Goal: Task Accomplishment & Management: Manage account settings

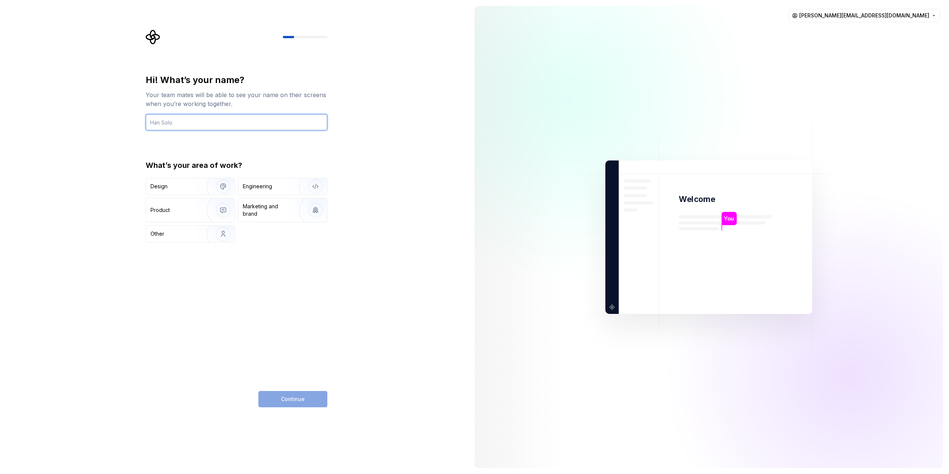
click at [240, 124] on input "text" at bounding box center [237, 122] width 182 height 16
type input "Will F"
click at [188, 186] on div "Design" at bounding box center [174, 186] width 47 height 7
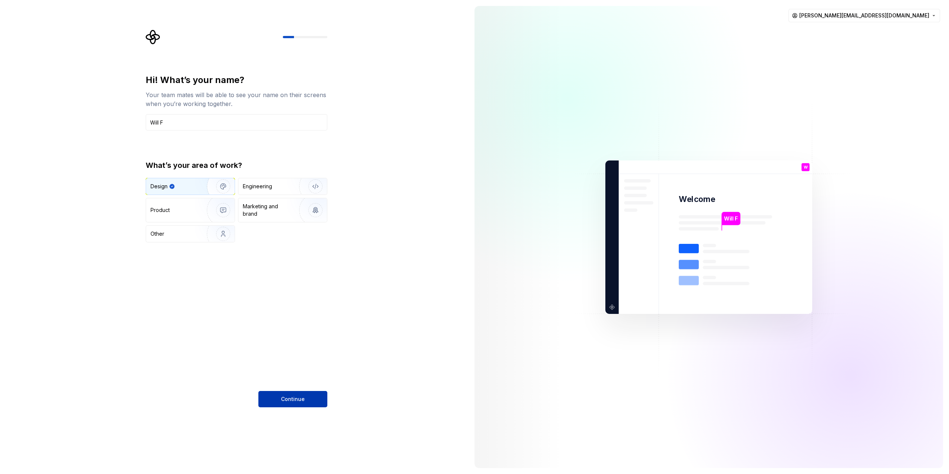
click at [300, 401] on span "Continue" at bounding box center [293, 399] width 24 height 7
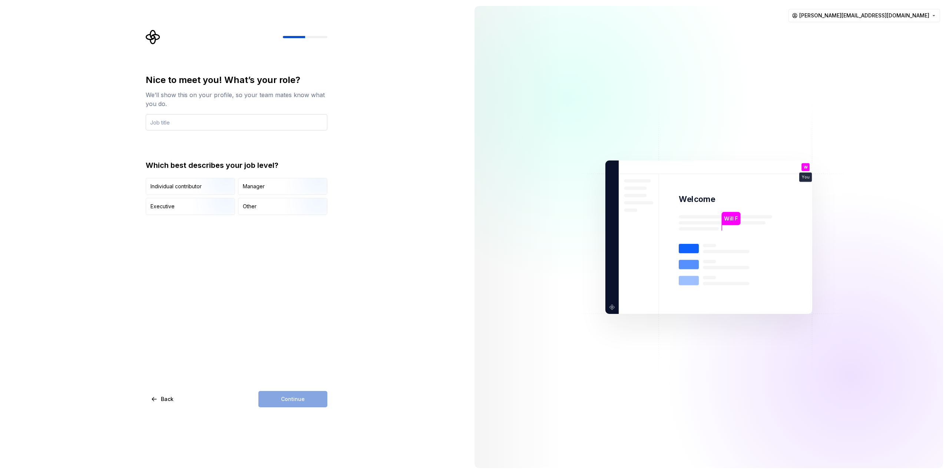
drag, startPoint x: 208, startPoint y: 124, endPoint x: 211, endPoint y: 118, distance: 6.6
click at [206, 128] on input "text" at bounding box center [237, 122] width 182 height 16
type input "Senior Product Designer"
drag, startPoint x: 196, startPoint y: 185, endPoint x: 205, endPoint y: 202, distance: 19.1
click at [197, 185] on img "button" at bounding box center [216, 196] width 47 height 50
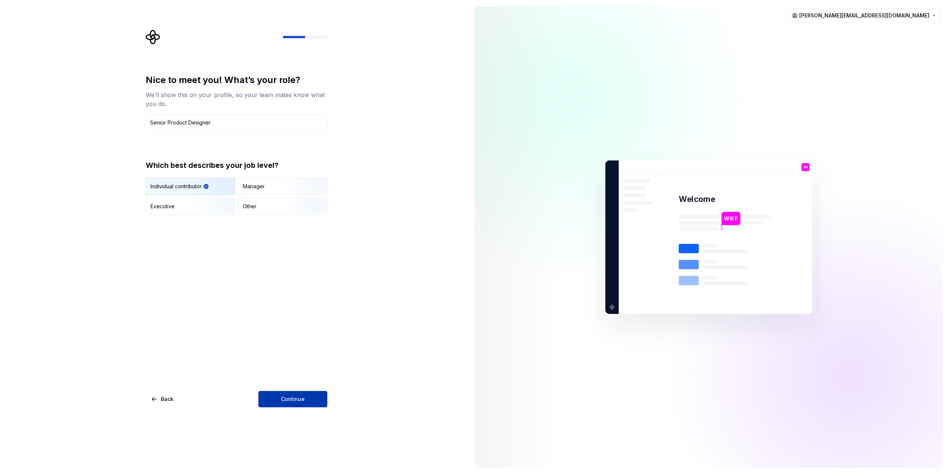
click at [318, 402] on button "Continue" at bounding box center [292, 399] width 69 height 16
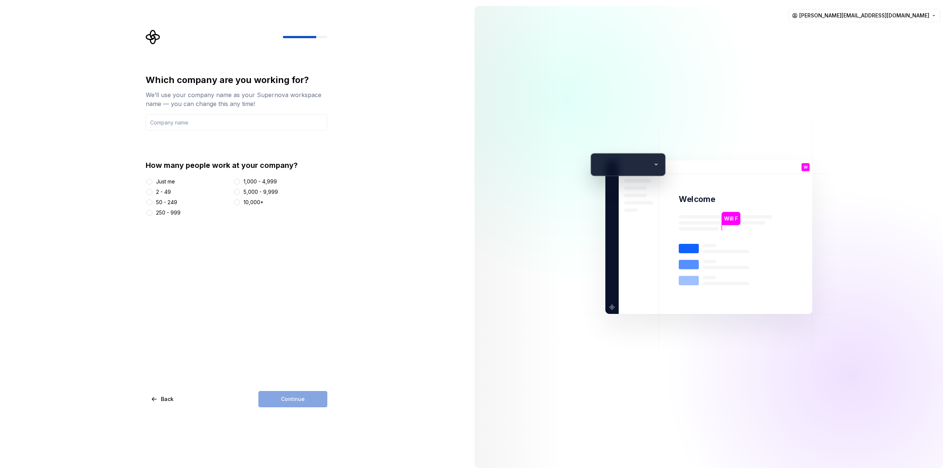
click at [160, 180] on div "Just me" at bounding box center [165, 181] width 19 height 7
click at [152, 180] on button "Just me" at bounding box center [149, 182] width 6 height 6
click at [186, 124] on input "text" at bounding box center [237, 122] width 182 height 16
type input "Paybilt"
click at [280, 395] on button "Continue" at bounding box center [292, 399] width 69 height 16
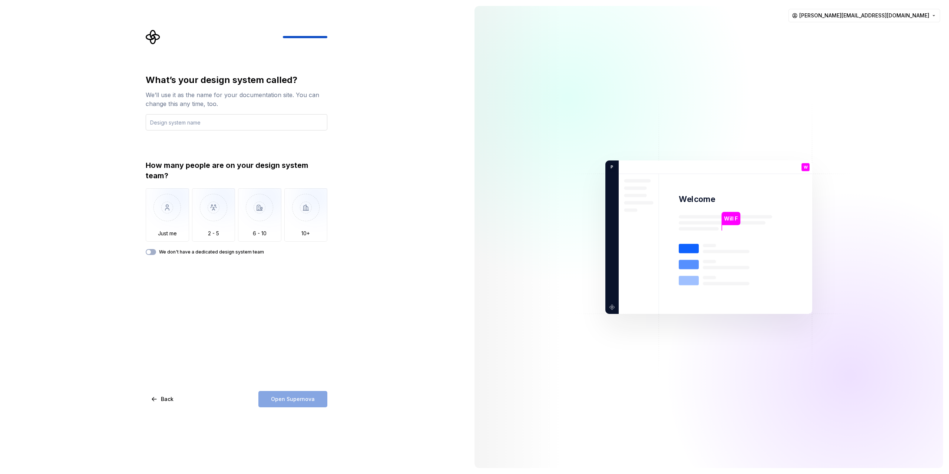
click at [221, 121] on input "text" at bounding box center [237, 122] width 182 height 16
type input "Paybilt Legacy"
click at [297, 211] on img "button" at bounding box center [305, 213] width 43 height 50
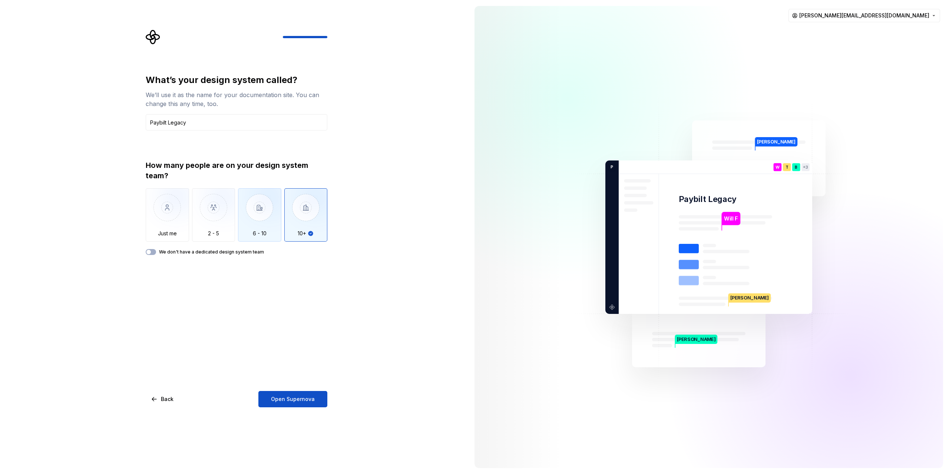
click at [267, 210] on img "button" at bounding box center [259, 213] width 43 height 50
click at [233, 212] on img "button" at bounding box center [213, 213] width 43 height 50
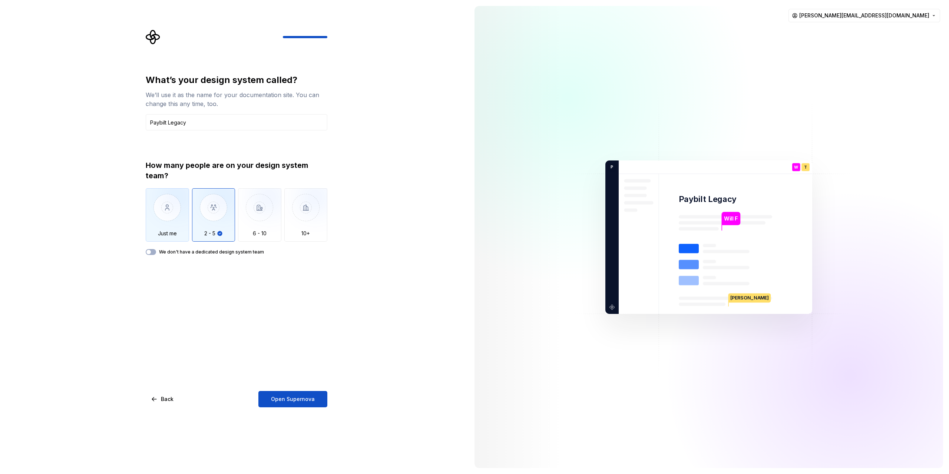
click at [170, 211] on img "button" at bounding box center [167, 213] width 43 height 50
drag, startPoint x: 206, startPoint y: 202, endPoint x: 217, endPoint y: 241, distance: 40.8
click at [206, 202] on img "button" at bounding box center [213, 213] width 43 height 50
click at [304, 399] on span "Open Supernova" at bounding box center [293, 399] width 44 height 7
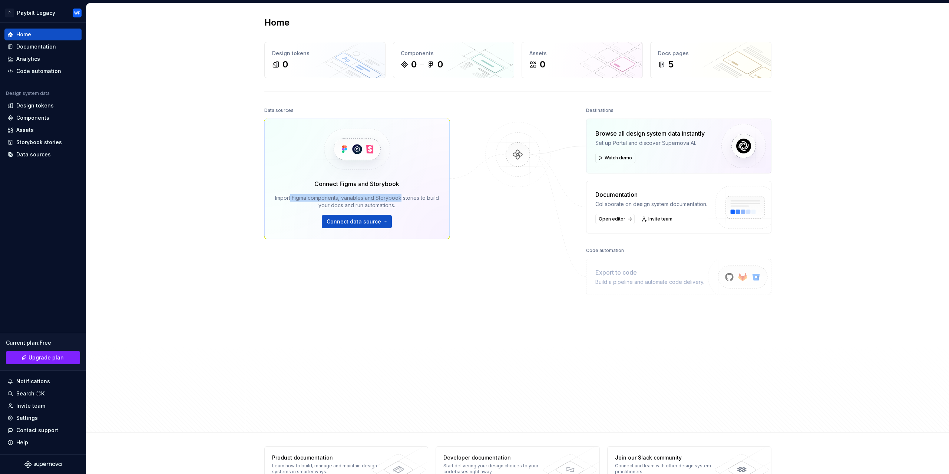
drag, startPoint x: 405, startPoint y: 201, endPoint x: 295, endPoint y: 193, distance: 110.4
click at [295, 192] on div "Connect Figma and Storybook Import Figma components, variables and Storybook st…" at bounding box center [357, 203] width 164 height 49
click at [295, 193] on div "Connect Figma and Storybook Import Figma components, variables and Storybook st…" at bounding box center [357, 203] width 164 height 49
click at [335, 204] on div "Import Figma components, variables and Storybook stories to build your docs and…" at bounding box center [357, 201] width 164 height 15
click at [401, 206] on div "Import Figma components, variables and Storybook stories to build your docs and…" at bounding box center [357, 201] width 164 height 15
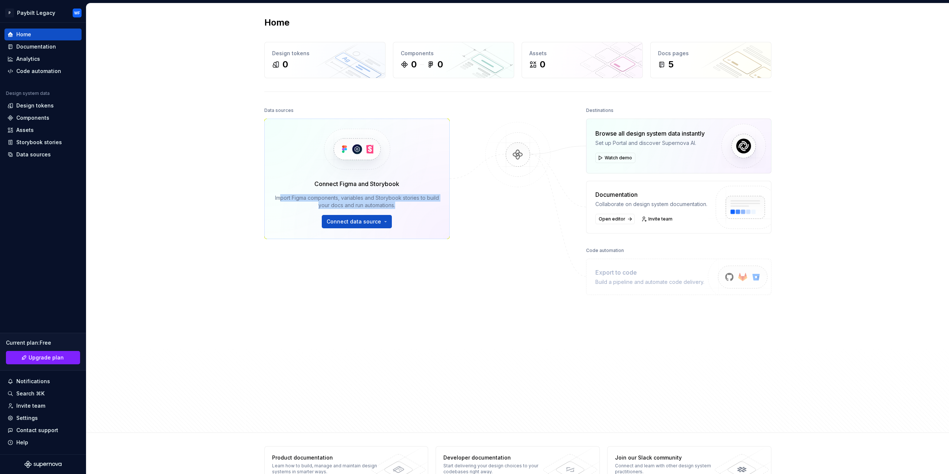
drag, startPoint x: 406, startPoint y: 205, endPoint x: 282, endPoint y: 198, distance: 124.5
click at [283, 198] on div "Import Figma components, variables and Storybook stories to build your docs and…" at bounding box center [357, 201] width 164 height 15
click at [228, 194] on div "Home Design tokens 0 Components 0 0 Assets 0 Docs pages 5 Data sources Connect …" at bounding box center [517, 218] width 863 height 430
click at [377, 222] on button "Connect data source" at bounding box center [357, 221] width 70 height 13
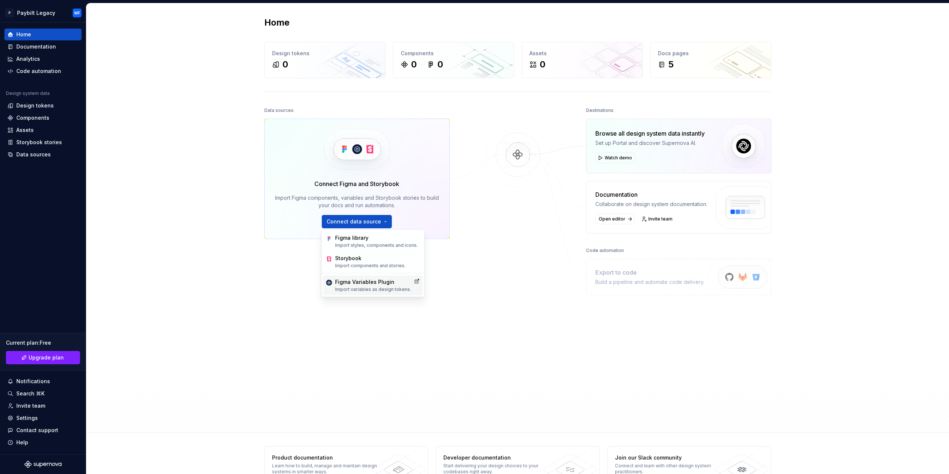
click at [369, 289] on p "Import variables as design tokens." at bounding box center [373, 290] width 76 height 6
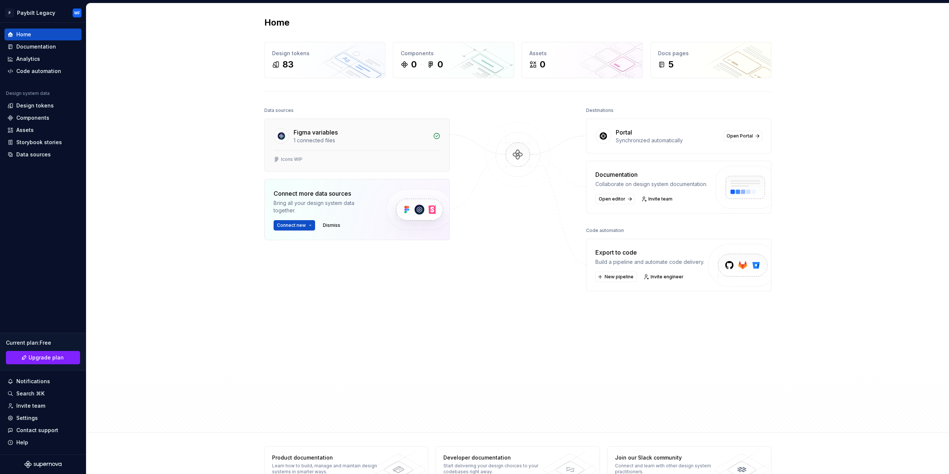
click at [379, 128] on div "Figma variables" at bounding box center [361, 132] width 135 height 9
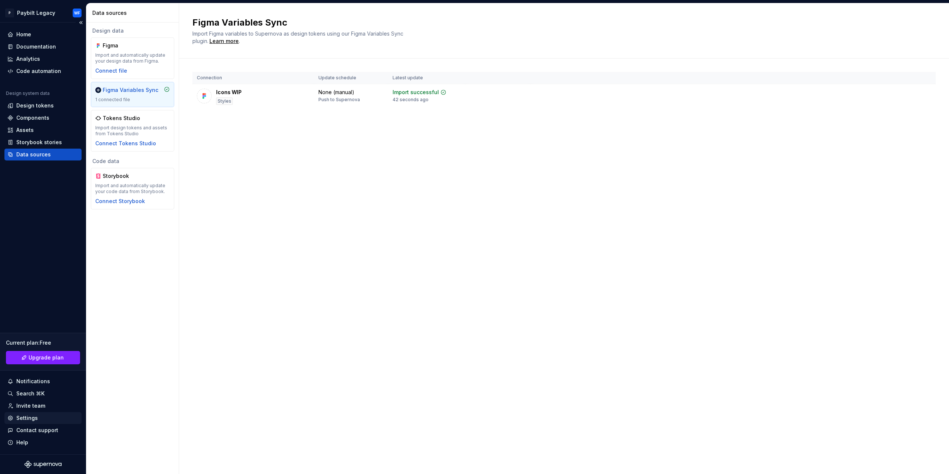
click at [33, 416] on div "Settings" at bounding box center [27, 418] width 22 height 7
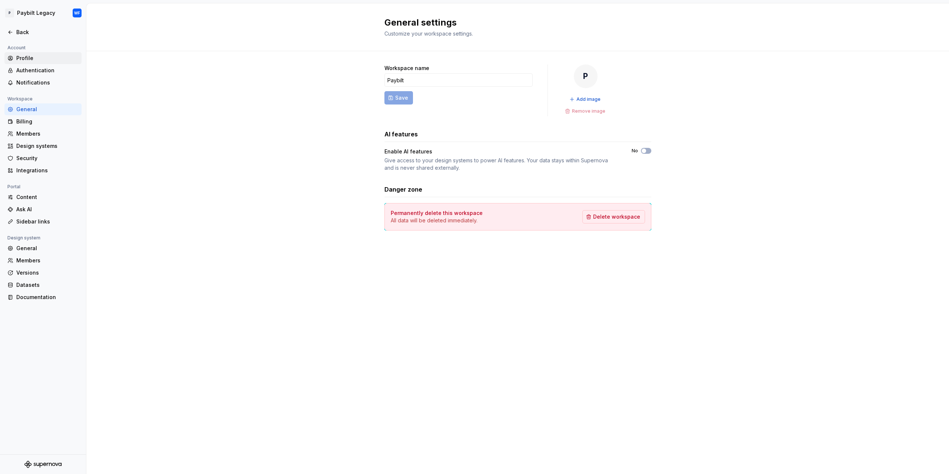
click at [31, 62] on div "Profile" at bounding box center [47, 58] width 62 height 7
click at [287, 105] on div "Workspace name Paybilt Save P Add image Remove image AI features Enable AI feat…" at bounding box center [517, 155] width 863 height 208
click at [18, 32] on div "Back" at bounding box center [47, 32] width 62 height 7
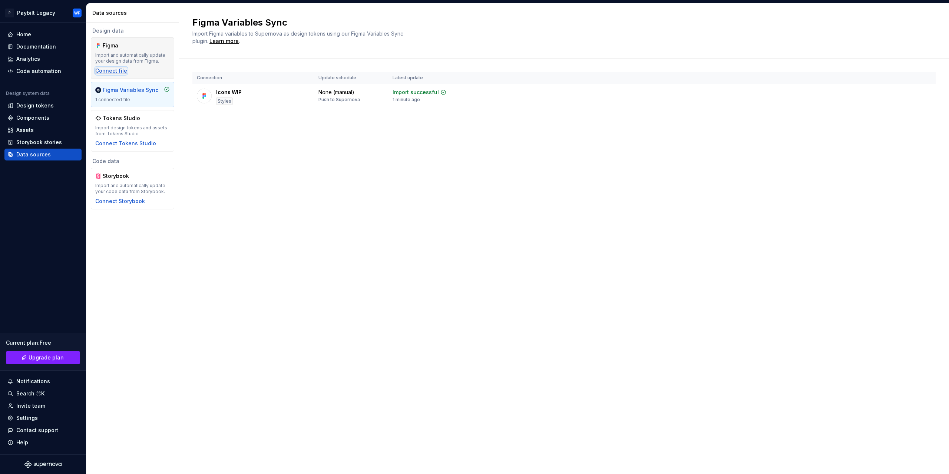
click at [121, 70] on div "Connect file" at bounding box center [111, 70] width 32 height 7
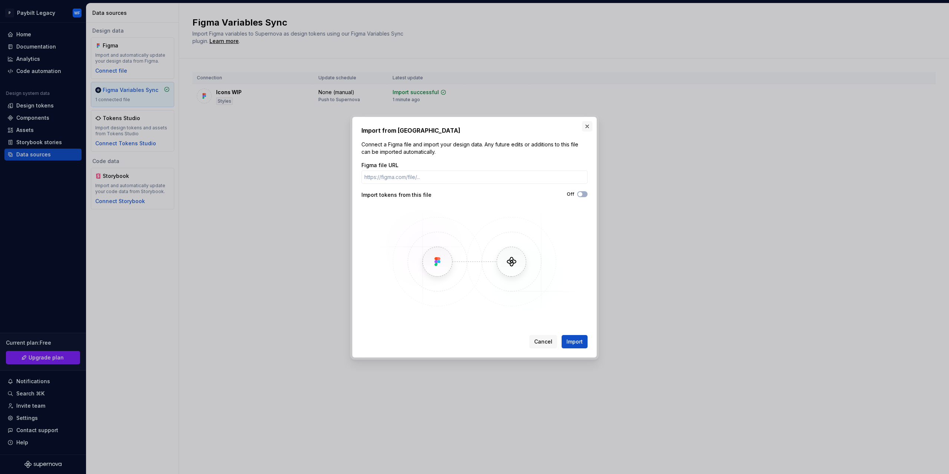
click at [591, 126] on button "button" at bounding box center [587, 126] width 10 height 10
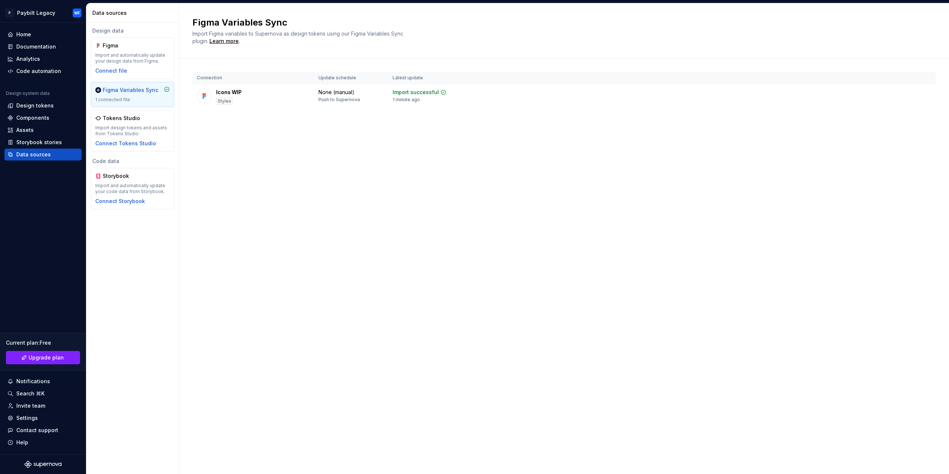
drag, startPoint x: 600, startPoint y: 61, endPoint x: 601, endPoint y: 68, distance: 7.3
click at [601, 68] on div "Connection Update schedule Latest update Icons WIP Styles None (manual) Push to…" at bounding box center [563, 98] width 743 height 79
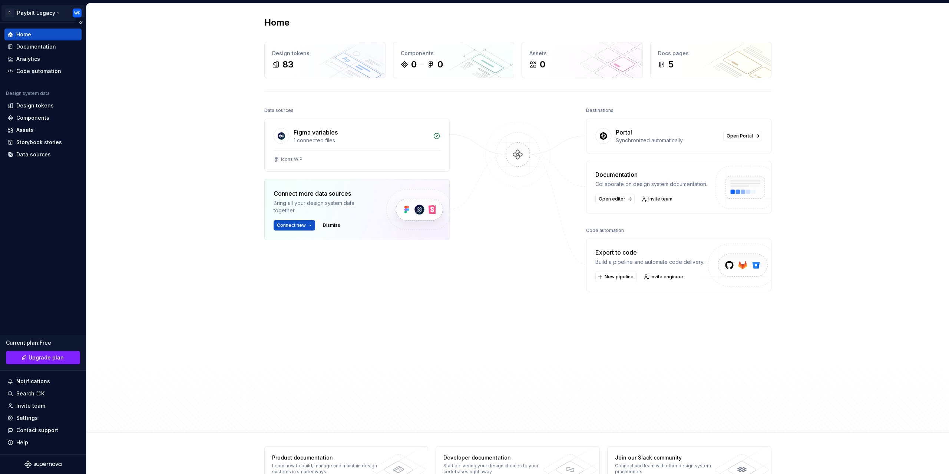
click at [76, 14] on div "WF" at bounding box center [77, 13] width 6 height 6
click at [57, 14] on icon "button" at bounding box center [58, 13] width 6 height 6
click at [78, 10] on html "P Paybilt Legacy WF Home Documentation Analytics Code automation Design system …" at bounding box center [474, 237] width 949 height 474
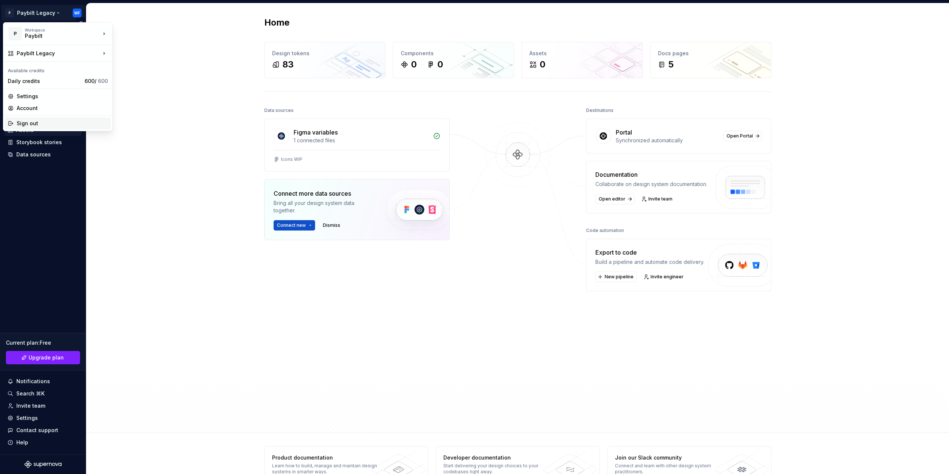
click at [25, 123] on div "Sign out" at bounding box center [62, 123] width 91 height 7
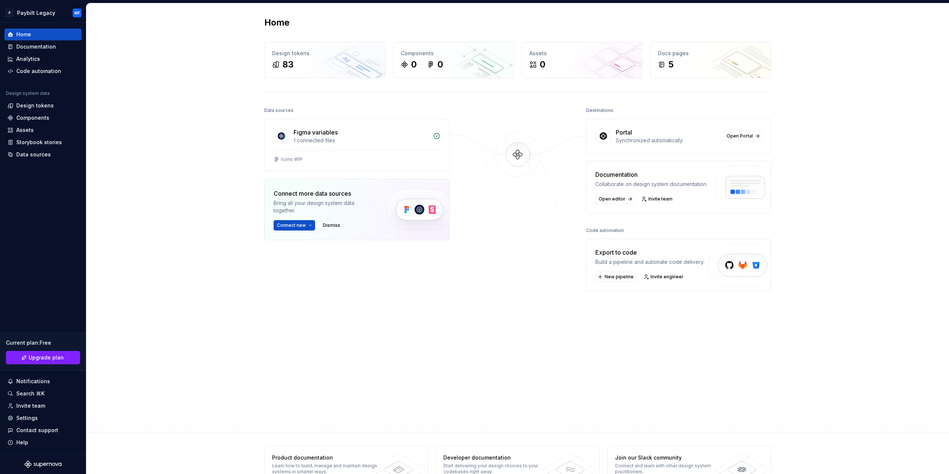
click at [26, 6] on html "P Paybilt Legacy WF Home Documentation Analytics Code automation Design system …" at bounding box center [474, 237] width 949 height 474
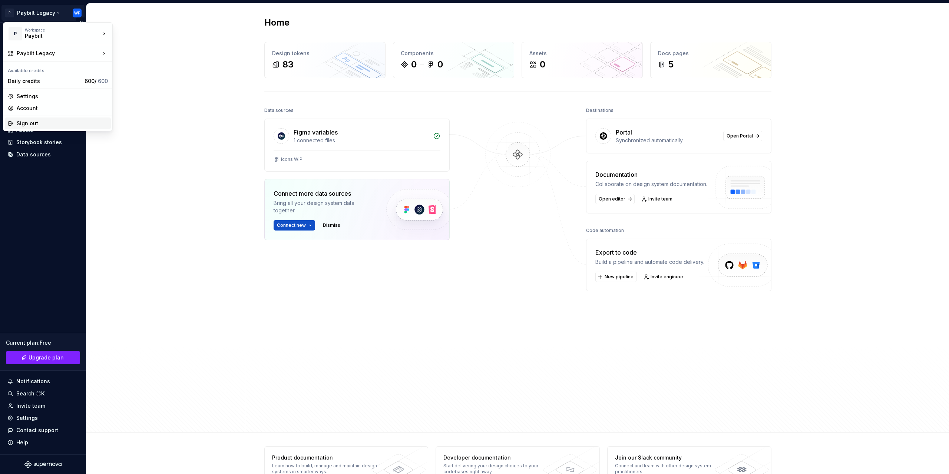
click at [40, 121] on div "Sign out" at bounding box center [62, 123] width 91 height 7
